Goal: Information Seeking & Learning: Understand process/instructions

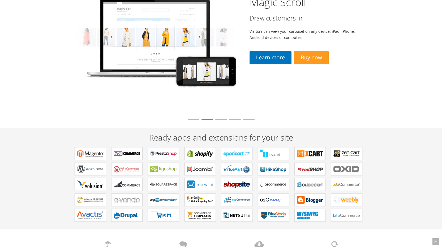
scroll to position [32, 0]
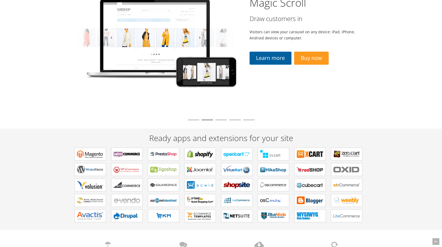
click at [270, 61] on link "Learn more" at bounding box center [271, 58] width 42 height 13
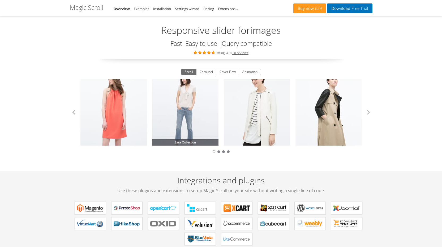
scroll to position [18, 0]
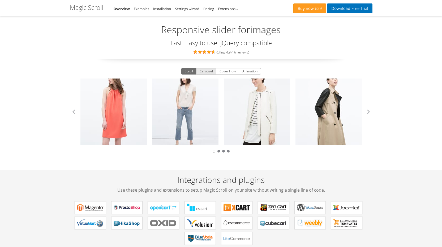
click at [201, 70] on button "Carousel" at bounding box center [206, 71] width 20 height 6
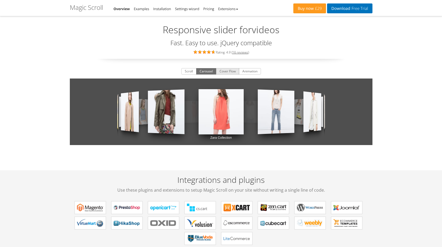
click at [221, 71] on button "Cover Flow" at bounding box center [227, 71] width 23 height 6
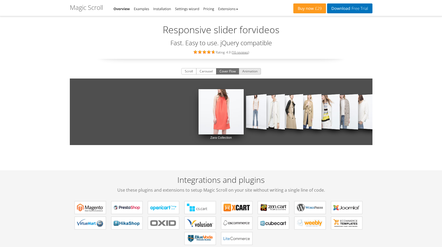
click at [240, 71] on button "Animation" at bounding box center [250, 71] width 22 height 6
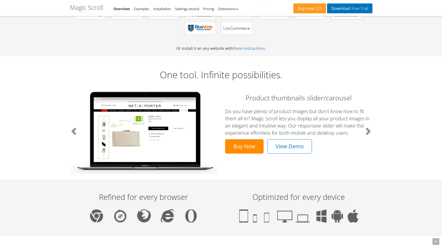
scroll to position [0, 0]
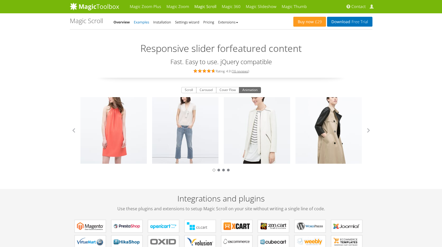
click at [146, 23] on link "Examples" at bounding box center [141, 22] width 15 height 5
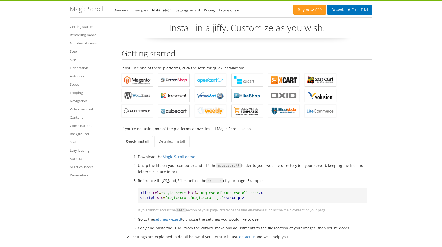
scroll to position [12, 0]
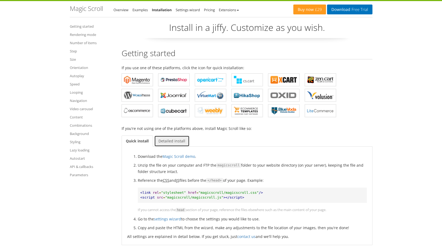
click at [172, 142] on link "Detailed install" at bounding box center [171, 140] width 35 height 11
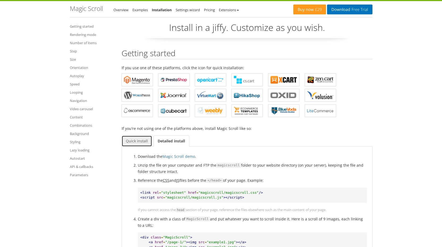
click at [141, 140] on link "Quick install" at bounding box center [137, 140] width 31 height 11
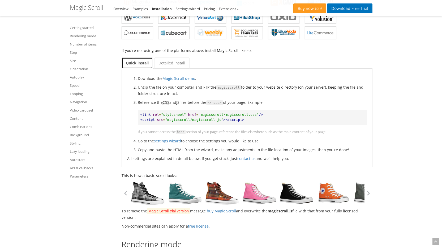
scroll to position [86, 0]
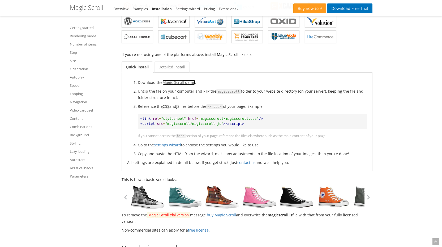
click at [176, 83] on link "Magic Scroll demo" at bounding box center [179, 82] width 33 height 5
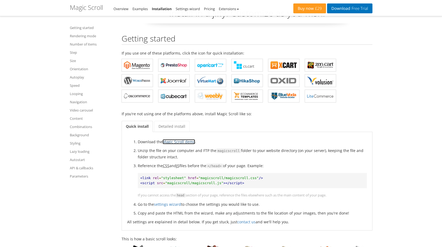
scroll to position [0, 0]
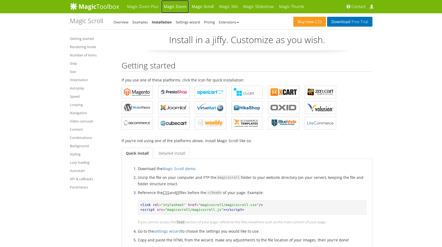
click at [177, 4] on link "Magic Zoom" at bounding box center [175, 6] width 28 height 13
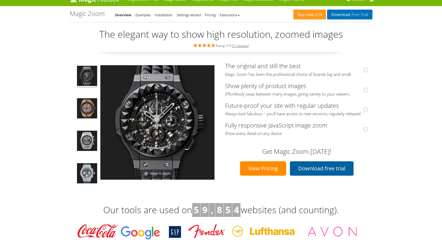
click at [301, 172] on link "Download free trial" at bounding box center [322, 168] width 64 height 14
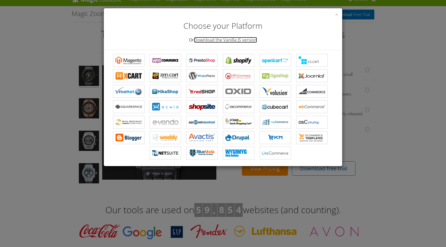
click at [234, 42] on link "Download the Vanilla JS version" at bounding box center [225, 40] width 63 height 6
click at [379, 96] on div "× Choose your Platform Or Download the Vanilla JS version Magic Zoom for Magent…" at bounding box center [223, 123] width 446 height 247
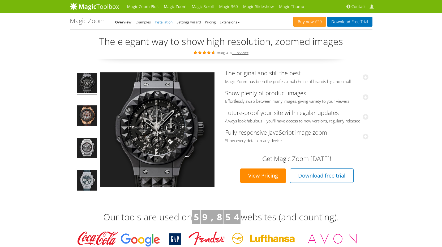
click at [158, 21] on link "Installation" at bounding box center [164, 22] width 18 height 5
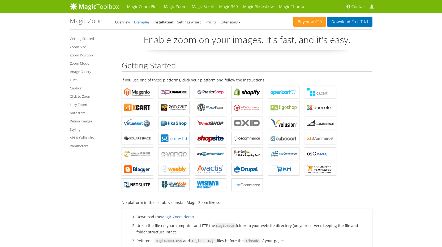
click at [147, 22] on link "Examples" at bounding box center [141, 22] width 15 height 5
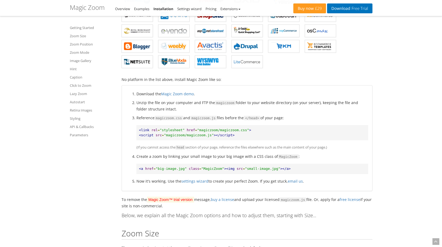
scroll to position [123, 0]
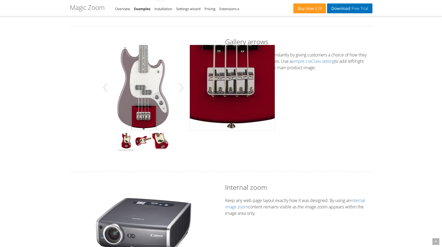
scroll to position [165, 0]
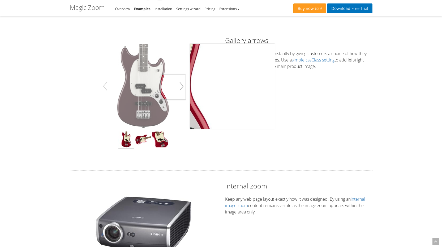
click at [182, 87] on button "button" at bounding box center [181, 86] width 9 height 15
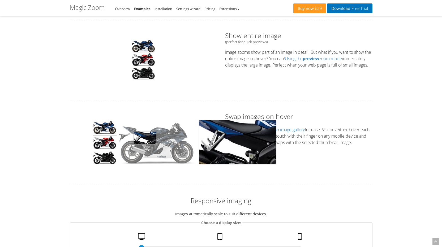
scroll to position [451, 0]
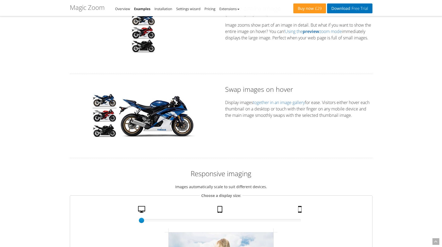
click at [241, 92] on h2 "Swap images on hover" at bounding box center [298, 88] width 147 height 9
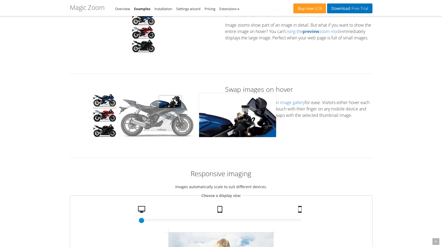
click at [170, 102] on img at bounding box center [156, 115] width 77 height 44
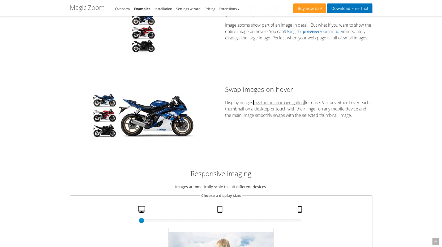
click at [288, 102] on link "together in an image gallery" at bounding box center [279, 102] width 52 height 6
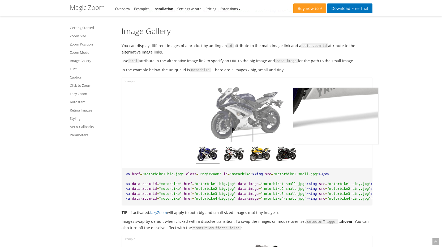
scroll to position [1747, 0]
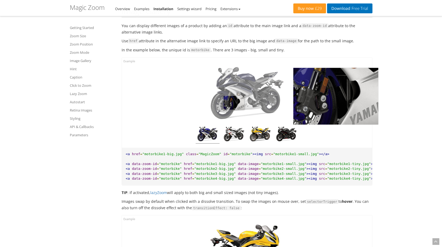
click at [234, 105] on img at bounding box center [247, 93] width 85 height 57
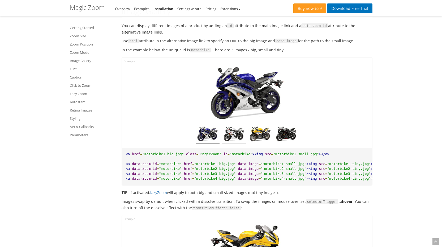
click at [232, 136] on img at bounding box center [234, 135] width 24 height 18
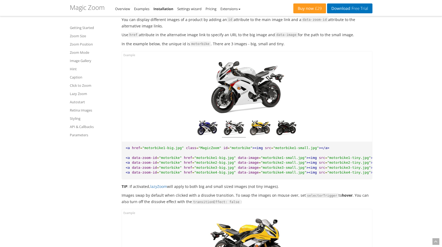
scroll to position [1762, 0]
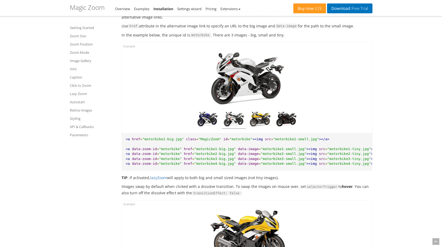
click at [204, 160] on span ""motorbike3-big.jpg"" at bounding box center [215, 158] width 42 height 4
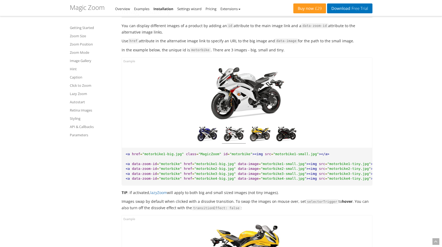
scroll to position [1744, 0]
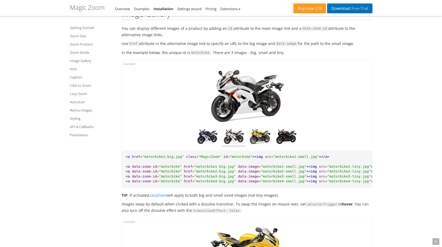
click at [138, 172] on span "data-zoom-id" at bounding box center [144, 171] width 25 height 4
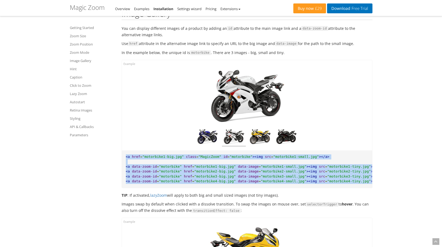
scroll to position [0, 13]
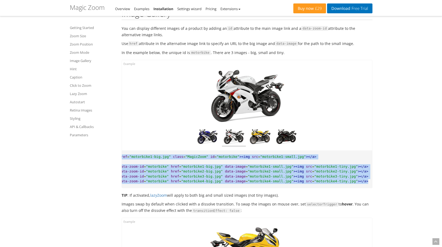
drag, startPoint x: 125, startPoint y: 157, endPoint x: 387, endPoint y: 185, distance: 262.9
copy pre "<a href = "motorbike1-big.jpg" class = "MagicZoom" id = "motorbike" ><img src =…"
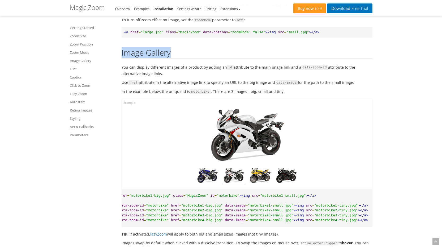
drag, startPoint x: 121, startPoint y: 56, endPoint x: 170, endPoint y: 56, distance: 49.2
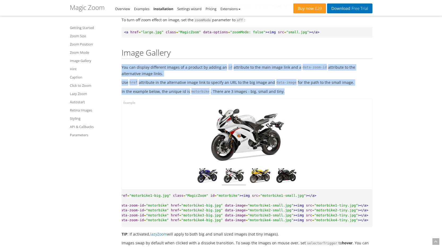
drag, startPoint x: 121, startPoint y: 68, endPoint x: 267, endPoint y: 91, distance: 147.6
drag, startPoint x: 121, startPoint y: 54, endPoint x: 282, endPoint y: 92, distance: 165.5
copy div "Image Gallery You can display different images of a product by adding an id att…"
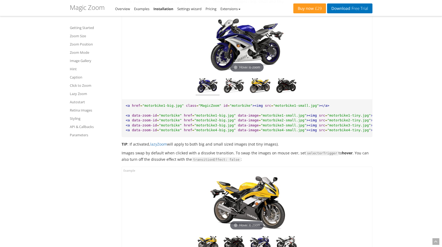
scroll to position [1695, 0]
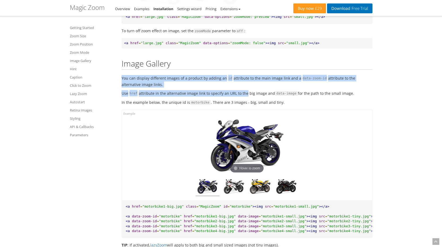
drag, startPoint x: 120, startPoint y: 80, endPoint x: 244, endPoint y: 96, distance: 125.1
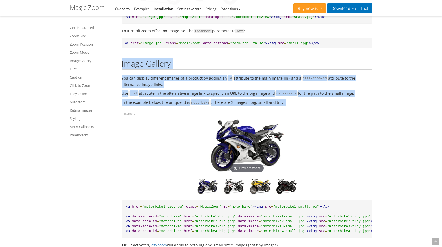
drag, startPoint x: 138, startPoint y: 67, endPoint x: 290, endPoint y: 111, distance: 158.2
copy div "Image Gallery You can display different images of a product by adding an id att…"
click at [142, 84] on p "You can display different images of a product by adding an id attribute to the …" at bounding box center [247, 81] width 251 height 12
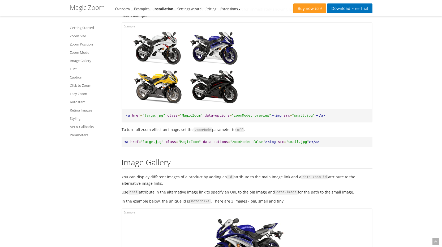
scroll to position [1627, 0]
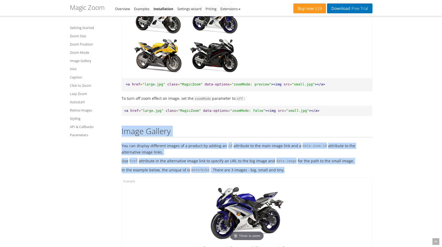
drag, startPoint x: 121, startPoint y: 135, endPoint x: 287, endPoint y: 171, distance: 169.7
copy div "Image Gallery You can display different images of a product by adding an id att…"
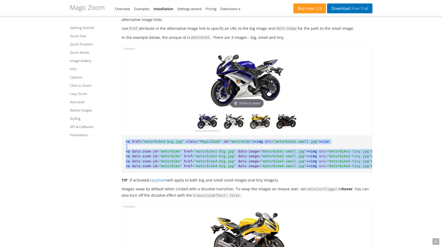
scroll to position [0, 13]
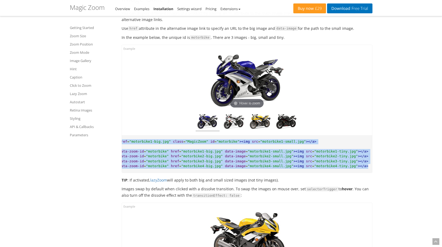
drag, startPoint x: 126, startPoint y: 143, endPoint x: 373, endPoint y: 172, distance: 248.6
copy pre "<a href = "motorbike1-big.jpg" class = "MagicZoom" id = "motorbike" ><img src =…"
